Goal: Task Accomplishment & Management: Complete application form

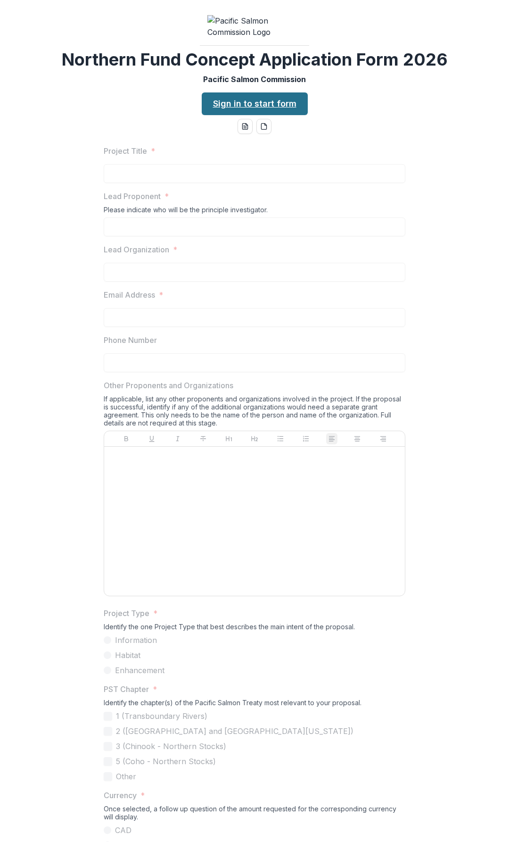
click at [241, 115] on link "Sign in to start form" at bounding box center [255, 103] width 106 height 23
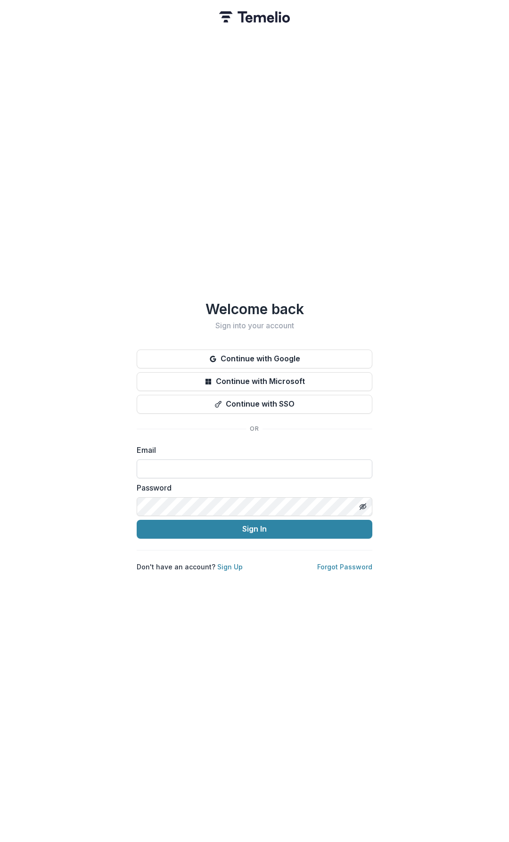
click at [203, 462] on input at bounding box center [255, 468] width 236 height 19
type input "**********"
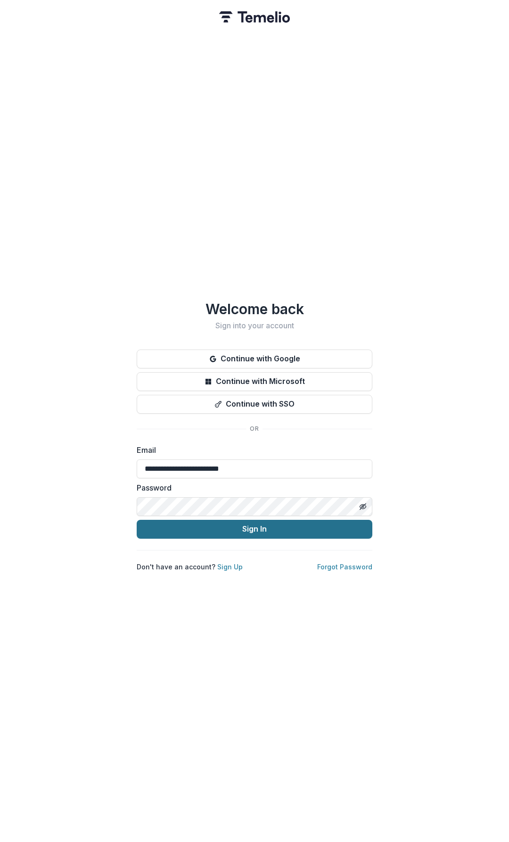
click at [267, 525] on button "Sign In" at bounding box center [255, 529] width 236 height 19
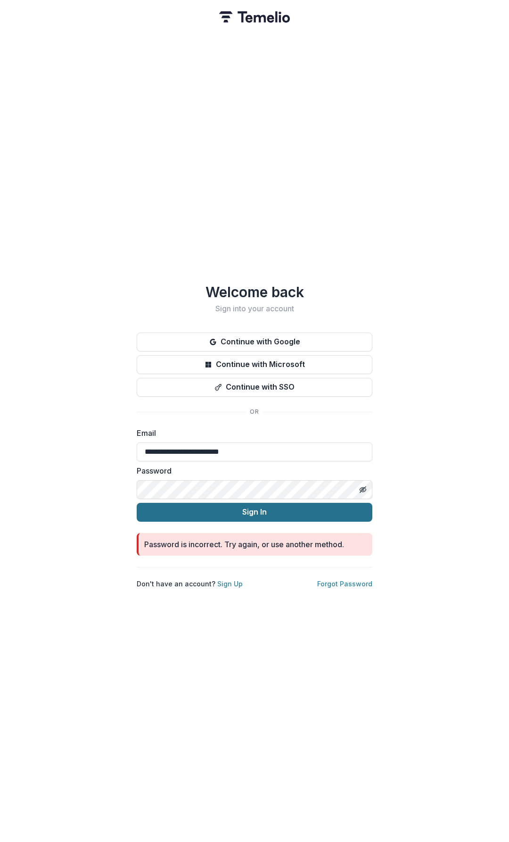
click at [256, 506] on button "Sign In" at bounding box center [255, 512] width 236 height 19
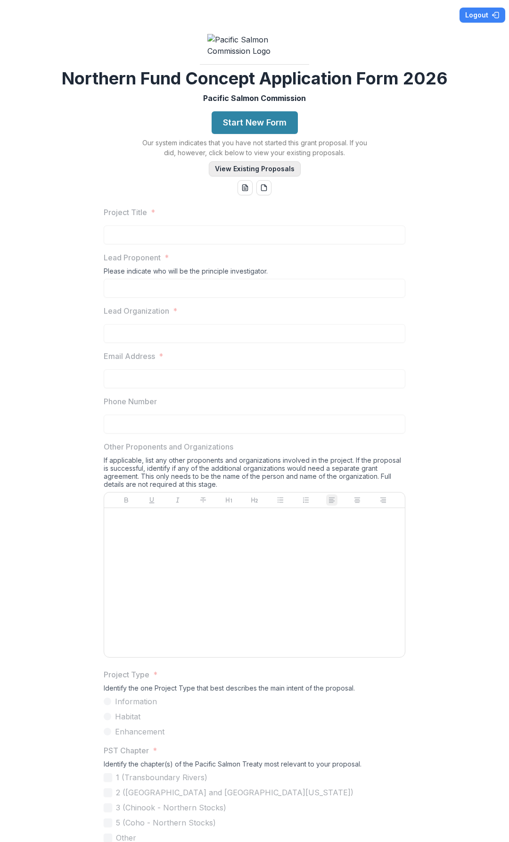
click at [242, 176] on button "View Existing Proposals" at bounding box center [255, 168] width 92 height 15
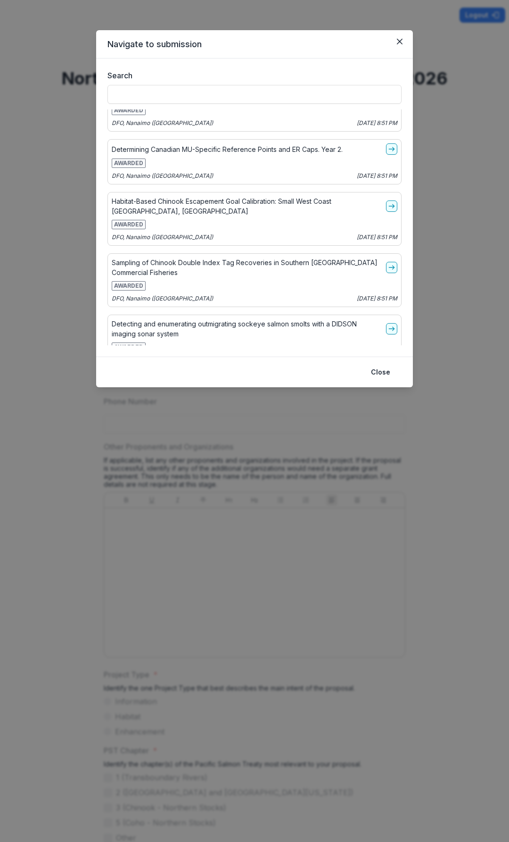
scroll to position [2783, 0]
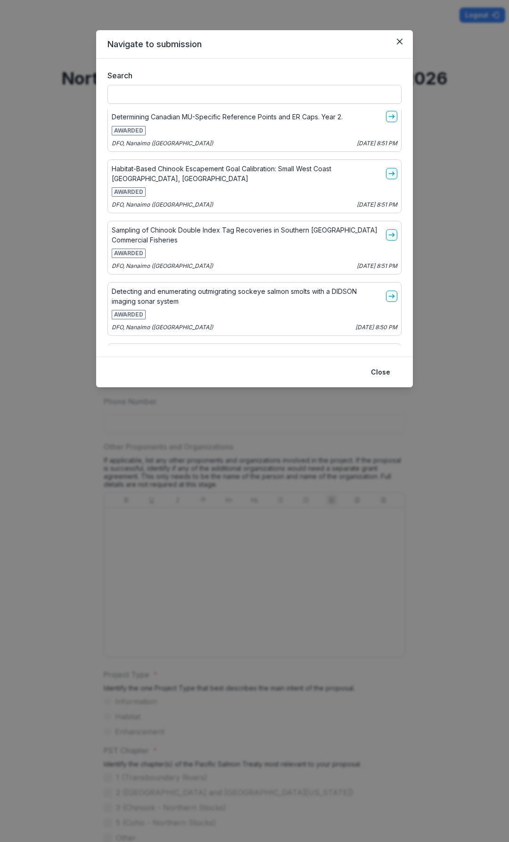
click at [168, 97] on input "Search" at bounding box center [255, 94] width 294 height 19
type input "*"
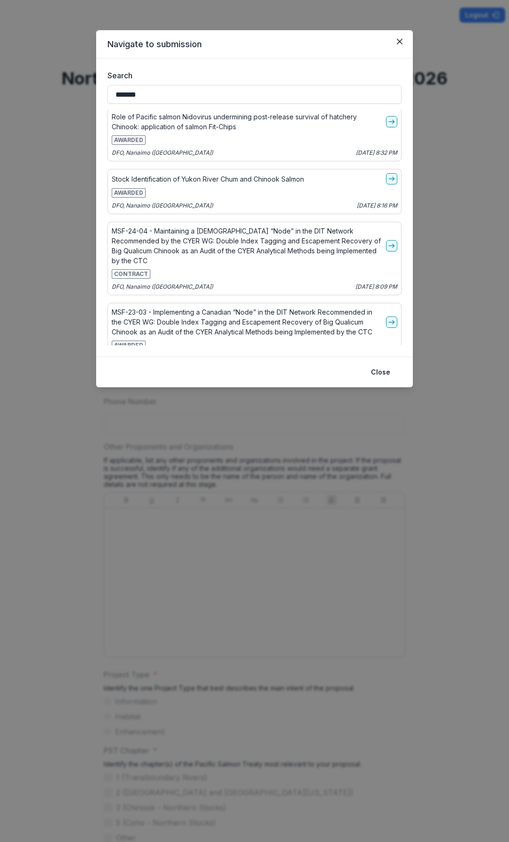
scroll to position [2024, 0]
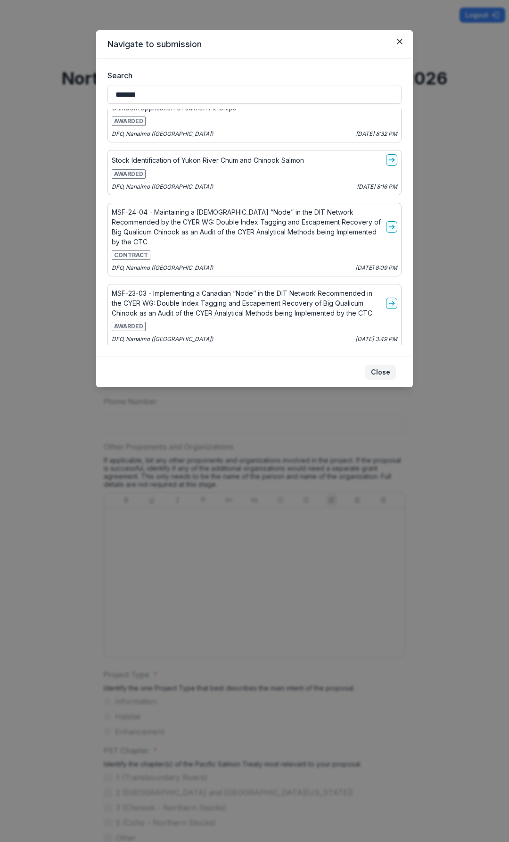
type input "*******"
click at [385, 372] on button "Close" at bounding box center [381, 372] width 31 height 15
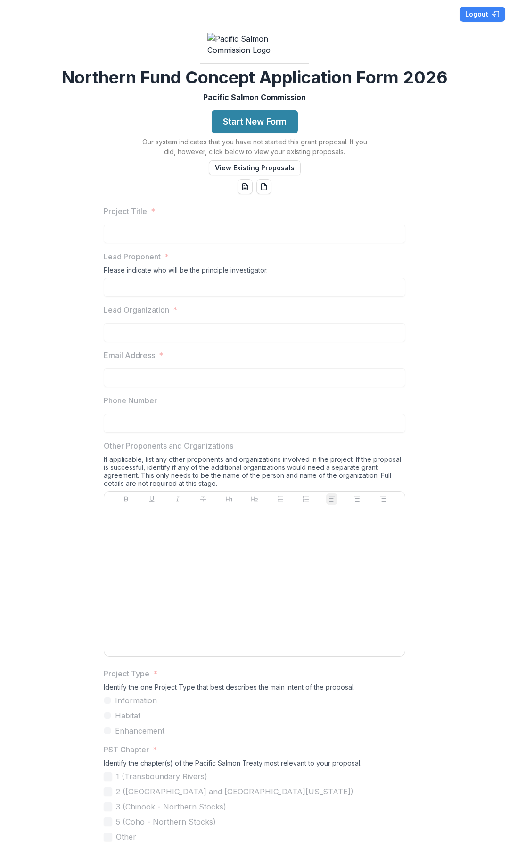
scroll to position [0, 0]
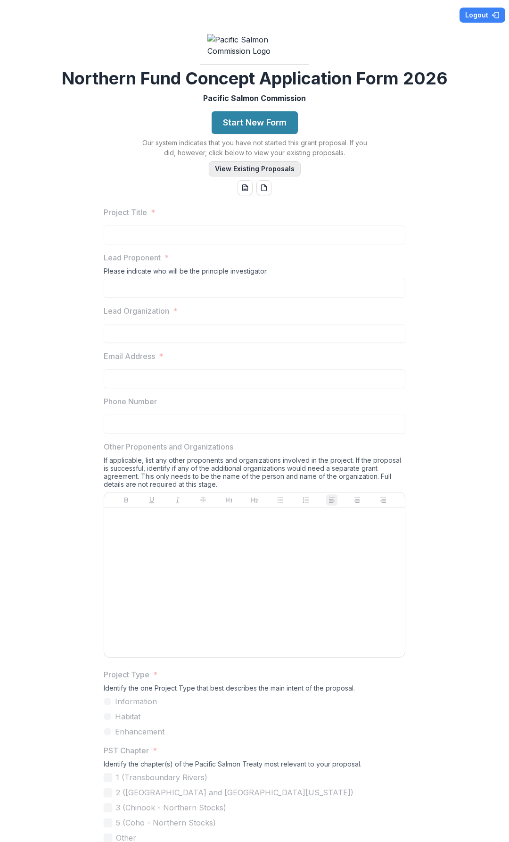
click at [257, 176] on button "View Existing Proposals" at bounding box center [255, 168] width 92 height 15
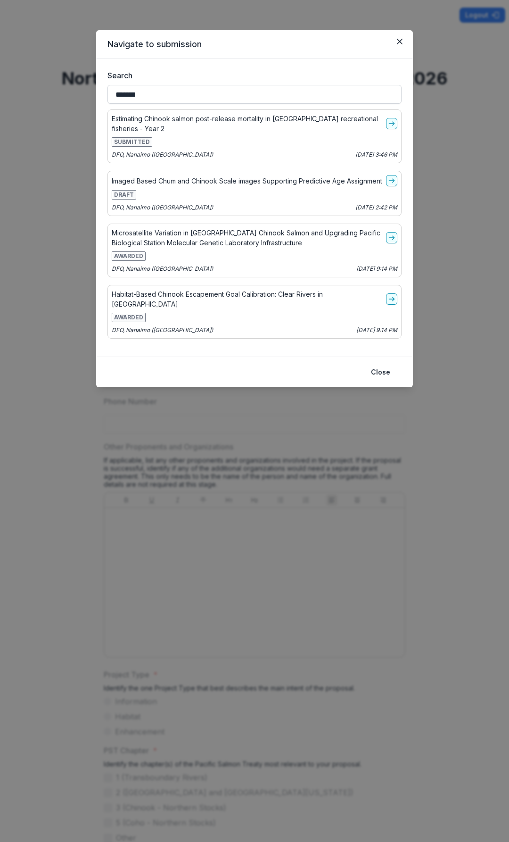
click at [165, 91] on input "*******" at bounding box center [255, 94] width 294 height 19
click at [382, 372] on button "Close" at bounding box center [381, 372] width 31 height 15
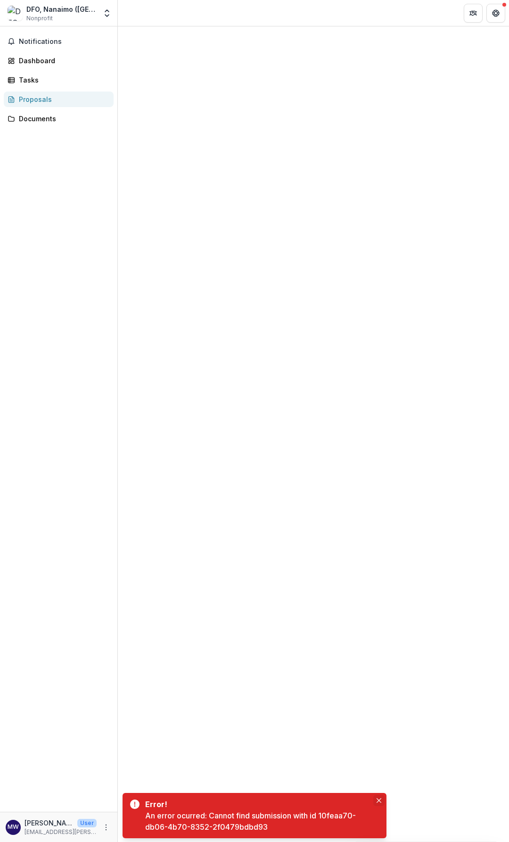
click at [380, 800] on icon "Close" at bounding box center [379, 800] width 5 height 5
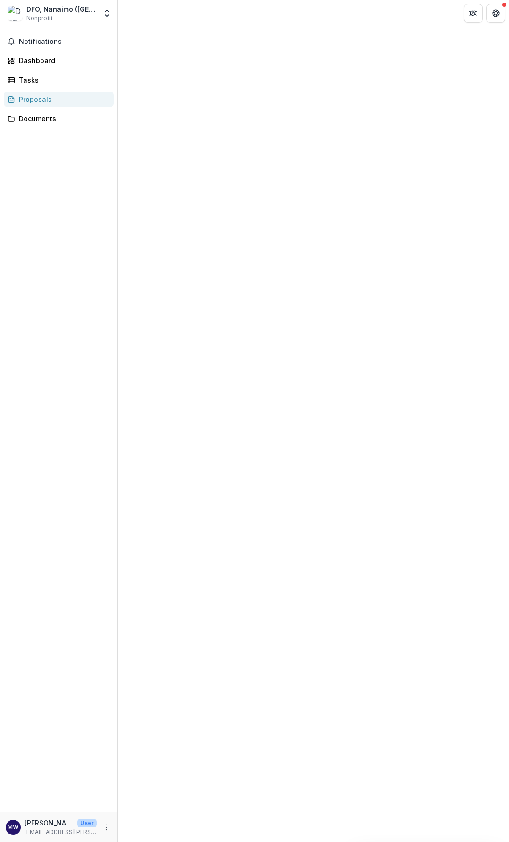
click at [78, 9] on div "DFO, Nanaimo ([GEOGRAPHIC_DATA])" at bounding box center [61, 9] width 70 height 10
click at [104, 14] on icon "Open entity switcher" at bounding box center [106, 12] width 9 height 9
click at [78, 11] on div "DFO, Nanaimo (Pacific Biological Station)" at bounding box center [61, 9] width 70 height 10
click at [31, 83] on div "Tasks" at bounding box center [62, 80] width 87 height 10
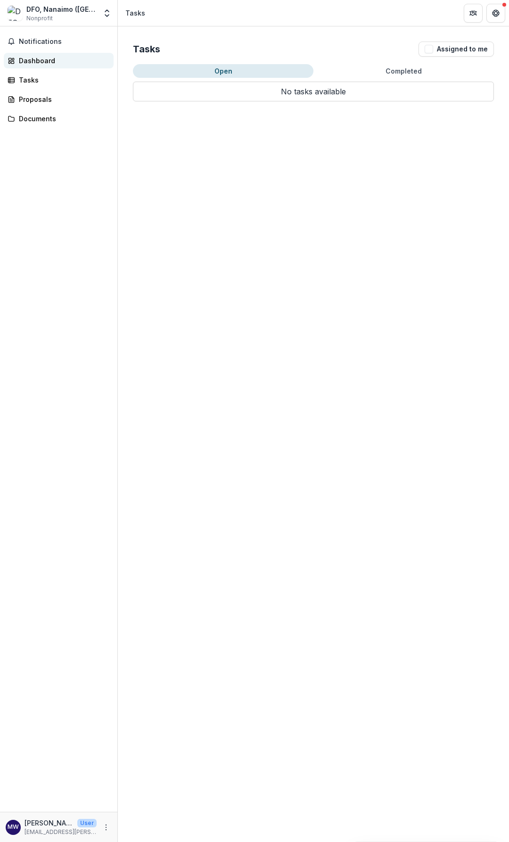
click at [33, 64] on div "Dashboard" at bounding box center [62, 61] width 87 height 10
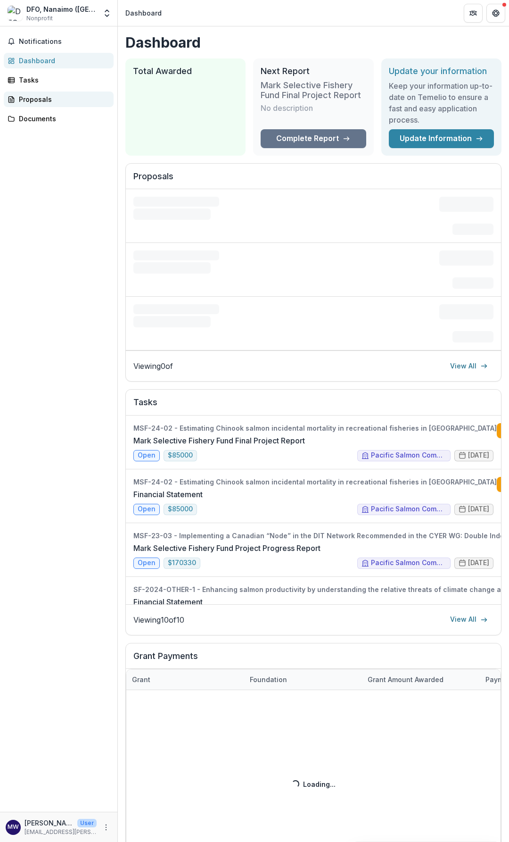
click at [32, 100] on div "Proposals" at bounding box center [62, 99] width 87 height 10
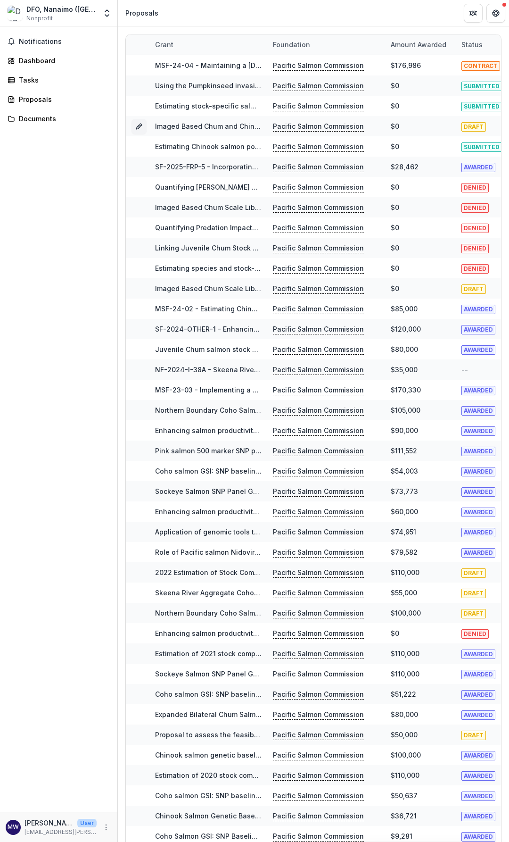
click at [473, 44] on div "Status" at bounding box center [472, 45] width 33 height 10
click at [440, 84] on span "Sort Ascending" at bounding box center [436, 86] width 50 height 8
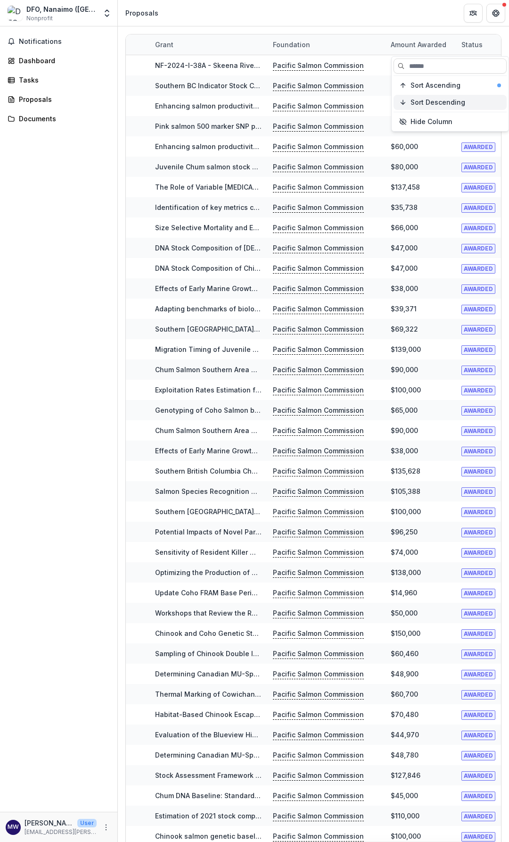
click at [440, 99] on span "Sort Descending" at bounding box center [438, 103] width 55 height 8
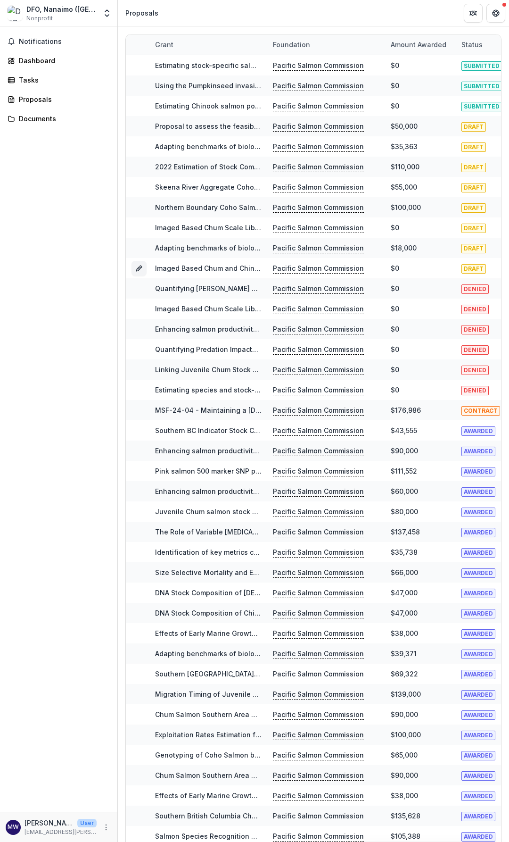
click at [102, 208] on div "Notifications Dashboard Tasks Proposals Documents" at bounding box center [58, 418] width 117 height 785
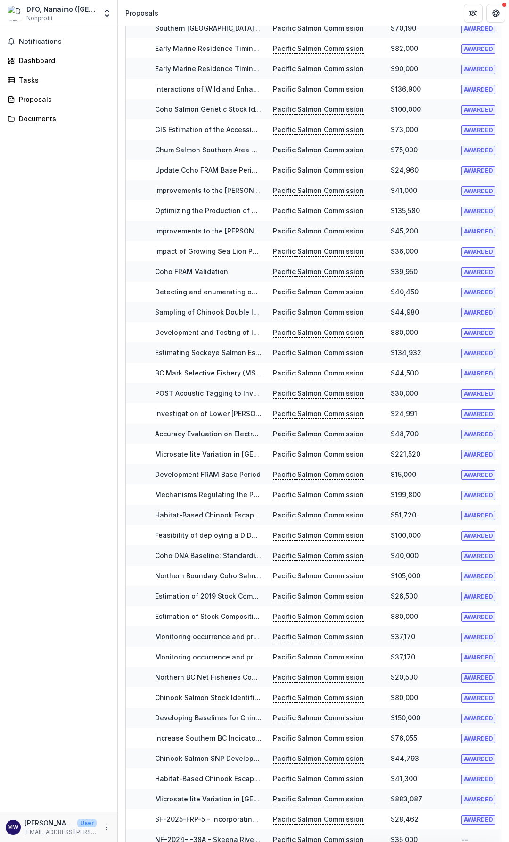
scroll to position [1980, 0]
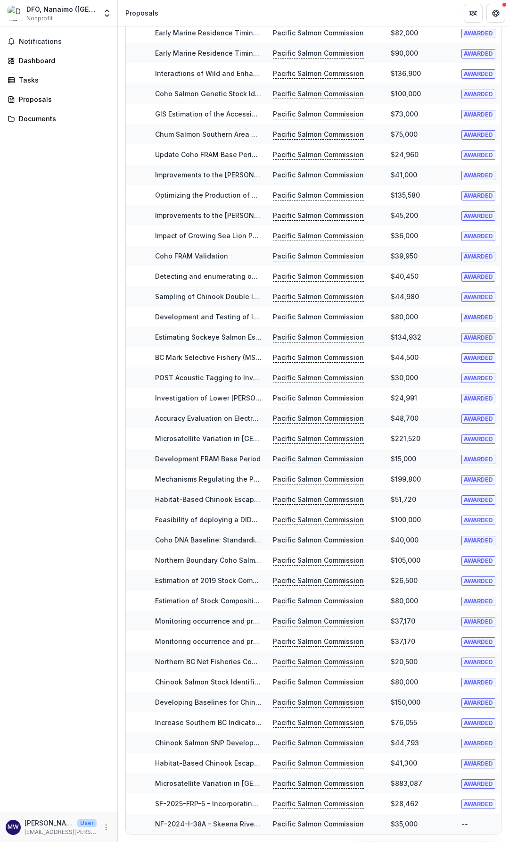
click at [47, 8] on div "DFO, Nanaimo ([GEOGRAPHIC_DATA])" at bounding box center [61, 9] width 70 height 10
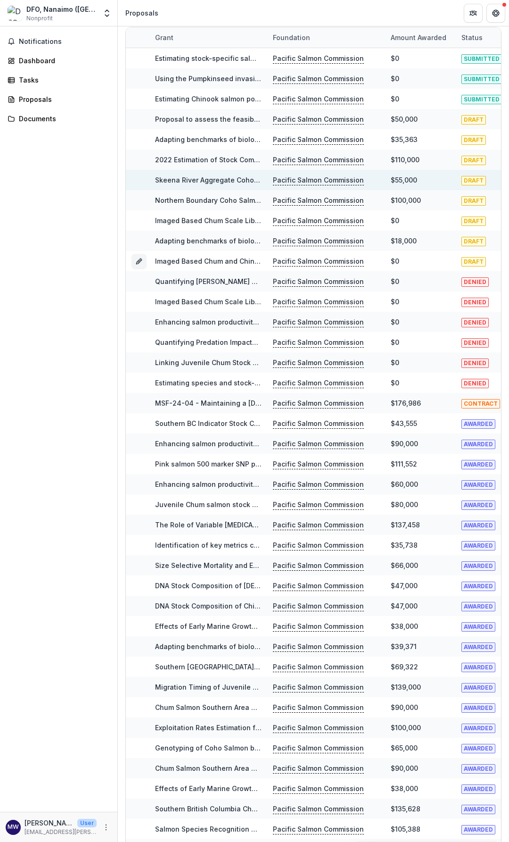
scroll to position [0, 0]
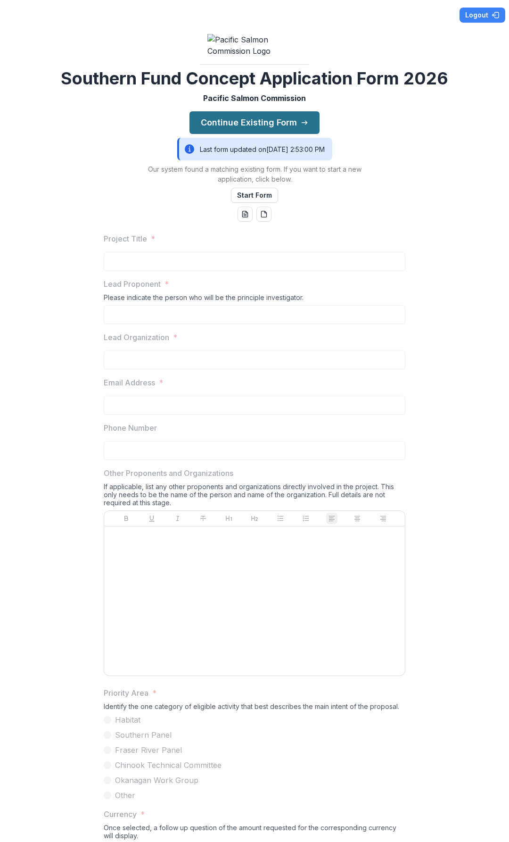
click at [257, 134] on button "Continue Existing Form" at bounding box center [255, 122] width 130 height 23
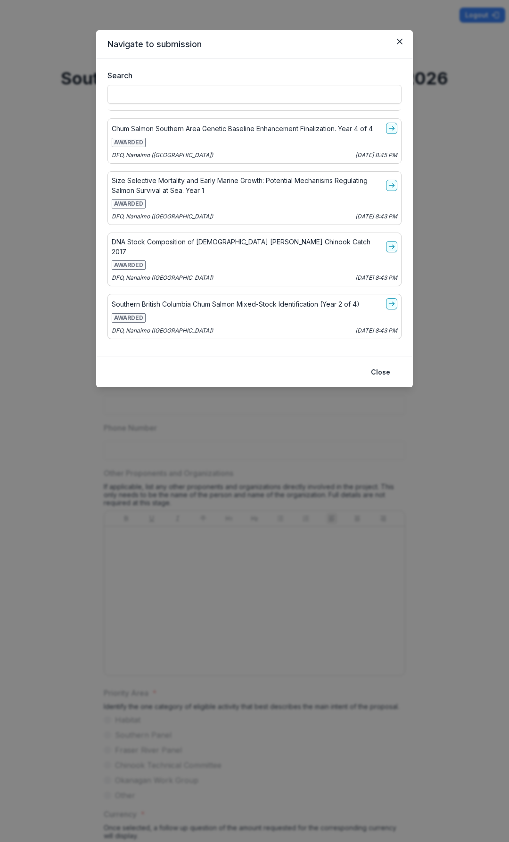
scroll to position [5378, 0]
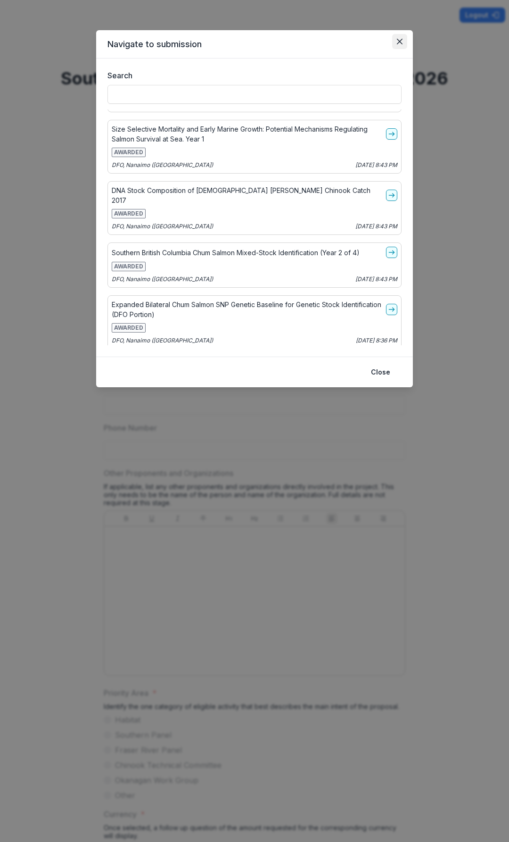
click at [398, 40] on icon "Close" at bounding box center [400, 42] width 6 height 6
